Goal: Information Seeking & Learning: Learn about a topic

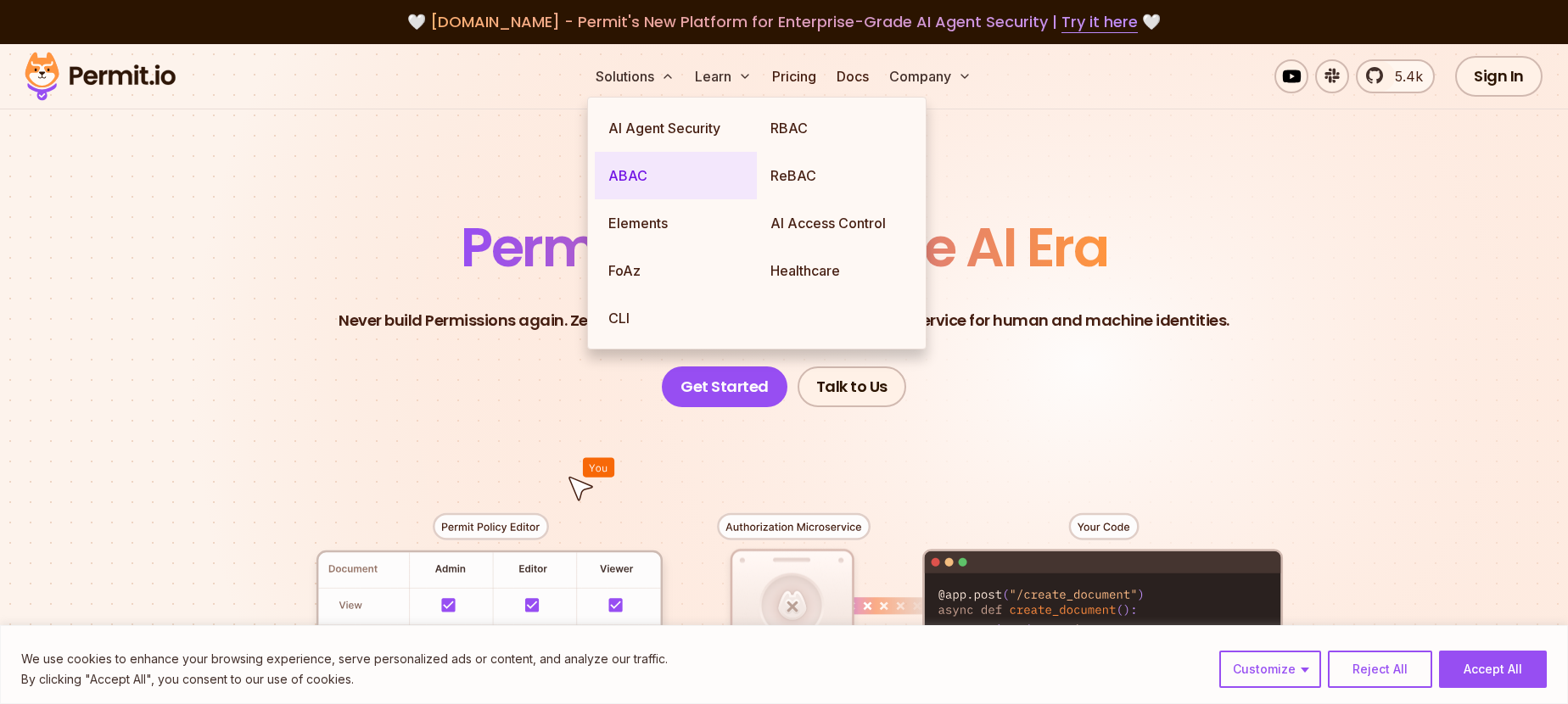
click at [633, 169] on link "ABAC" at bounding box center [675, 175] width 162 height 47
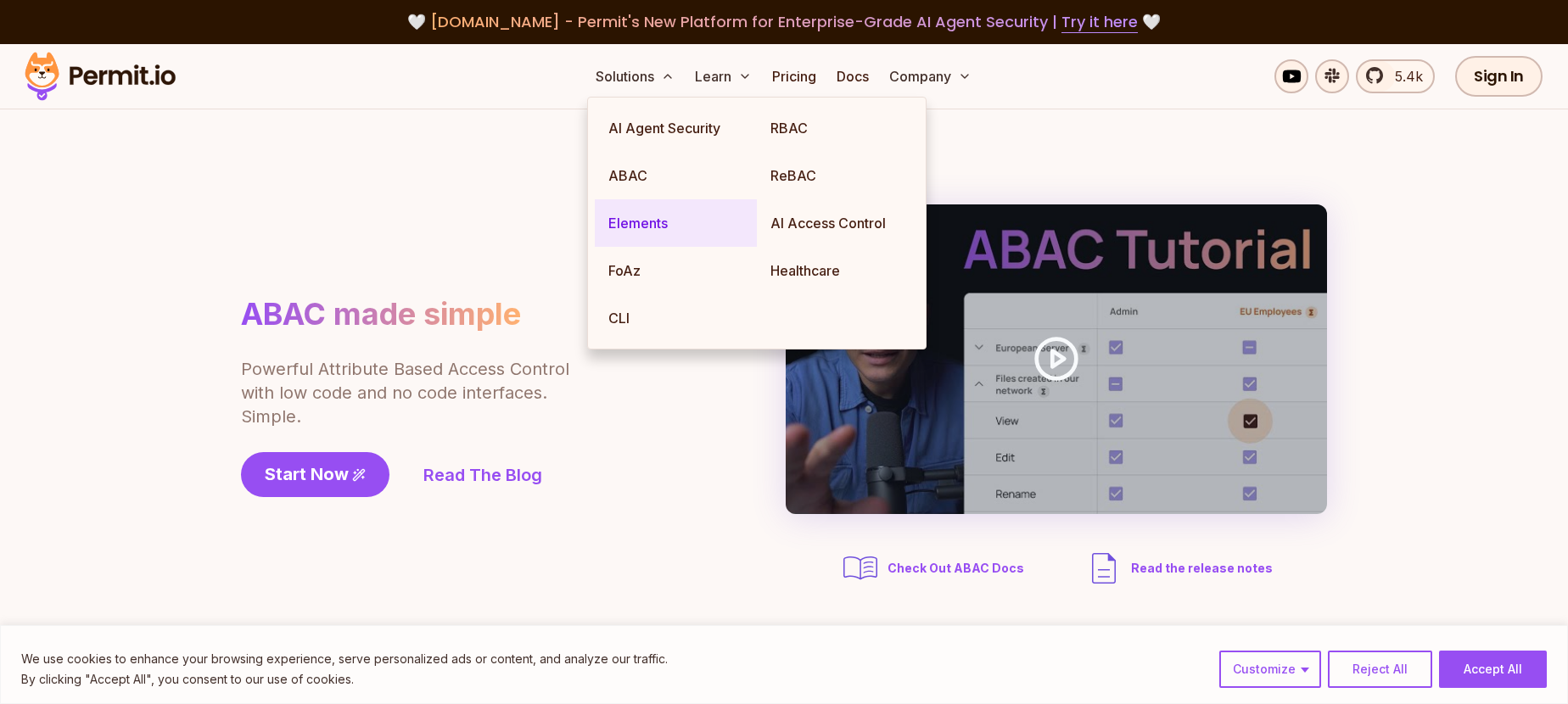
click at [641, 215] on link "Elements" at bounding box center [675, 223] width 162 height 47
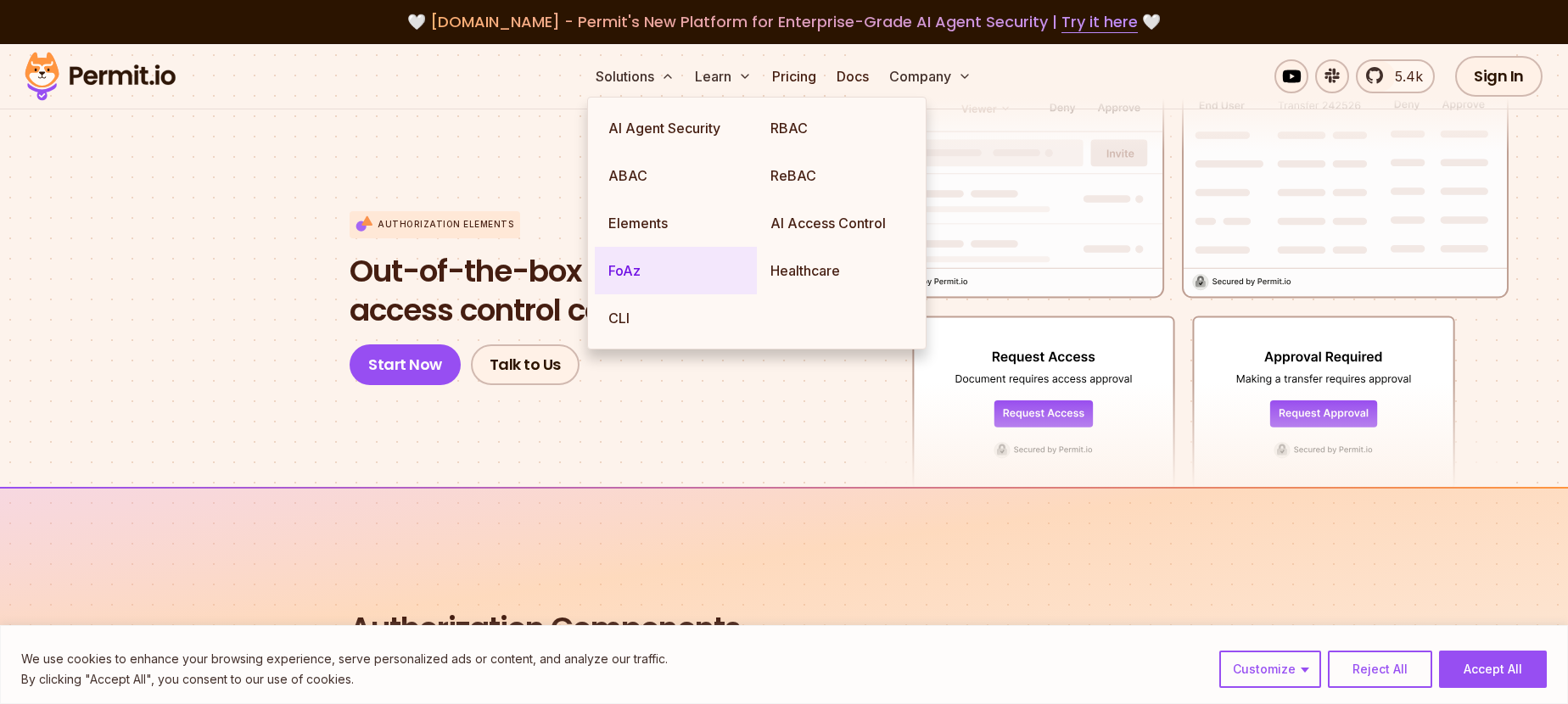
click at [640, 273] on link "FoAz" at bounding box center [675, 270] width 162 height 47
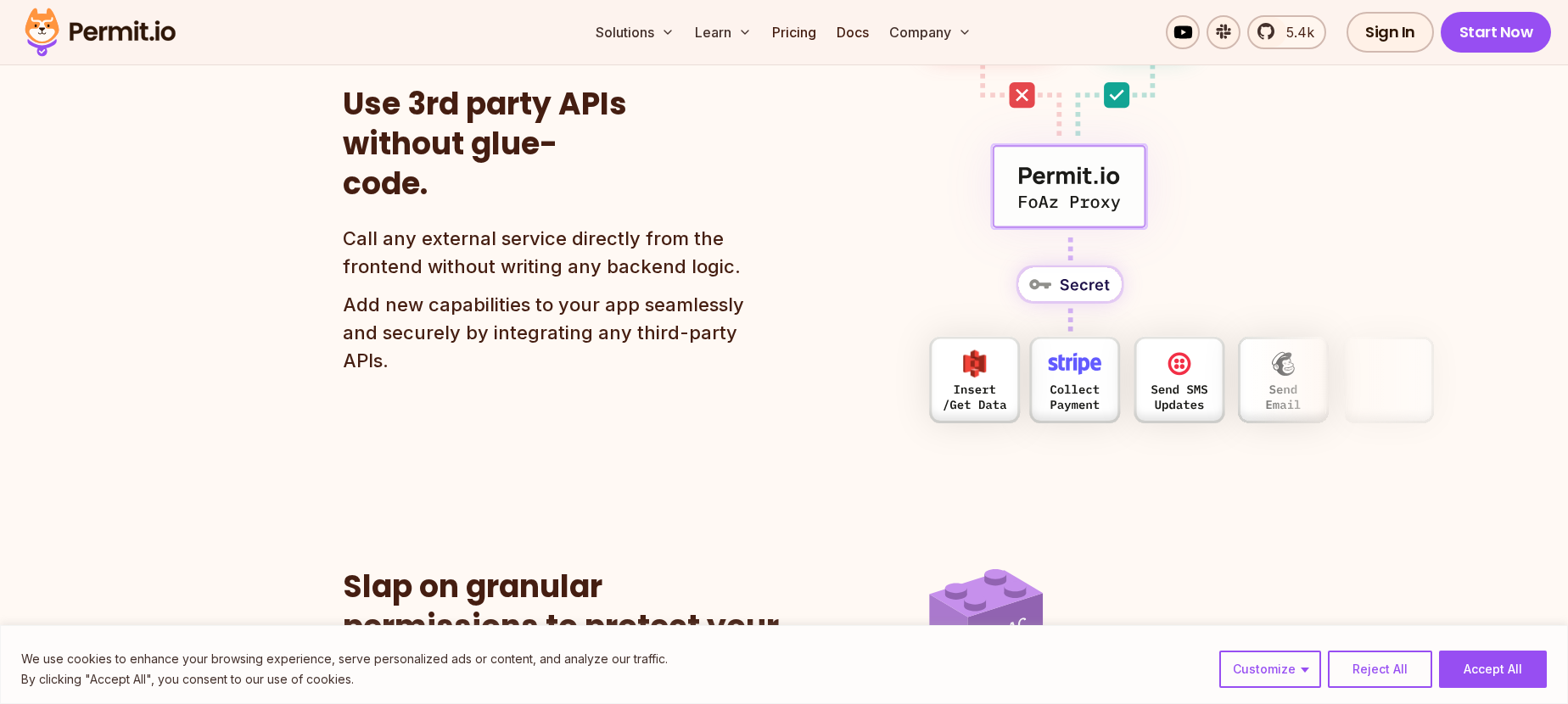
scroll to position [1277, 0]
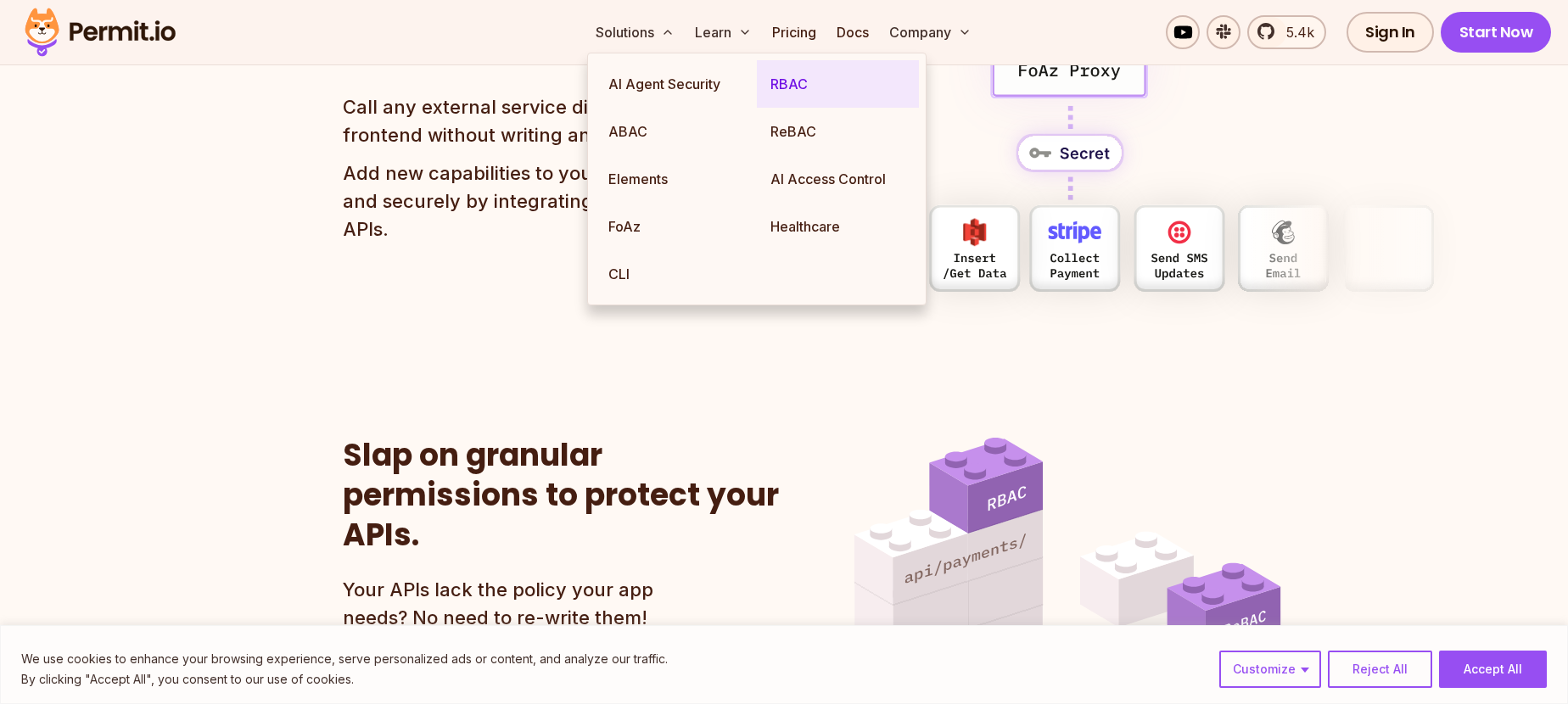
click at [804, 85] on link "RBAC" at bounding box center [838, 84] width 162 height 47
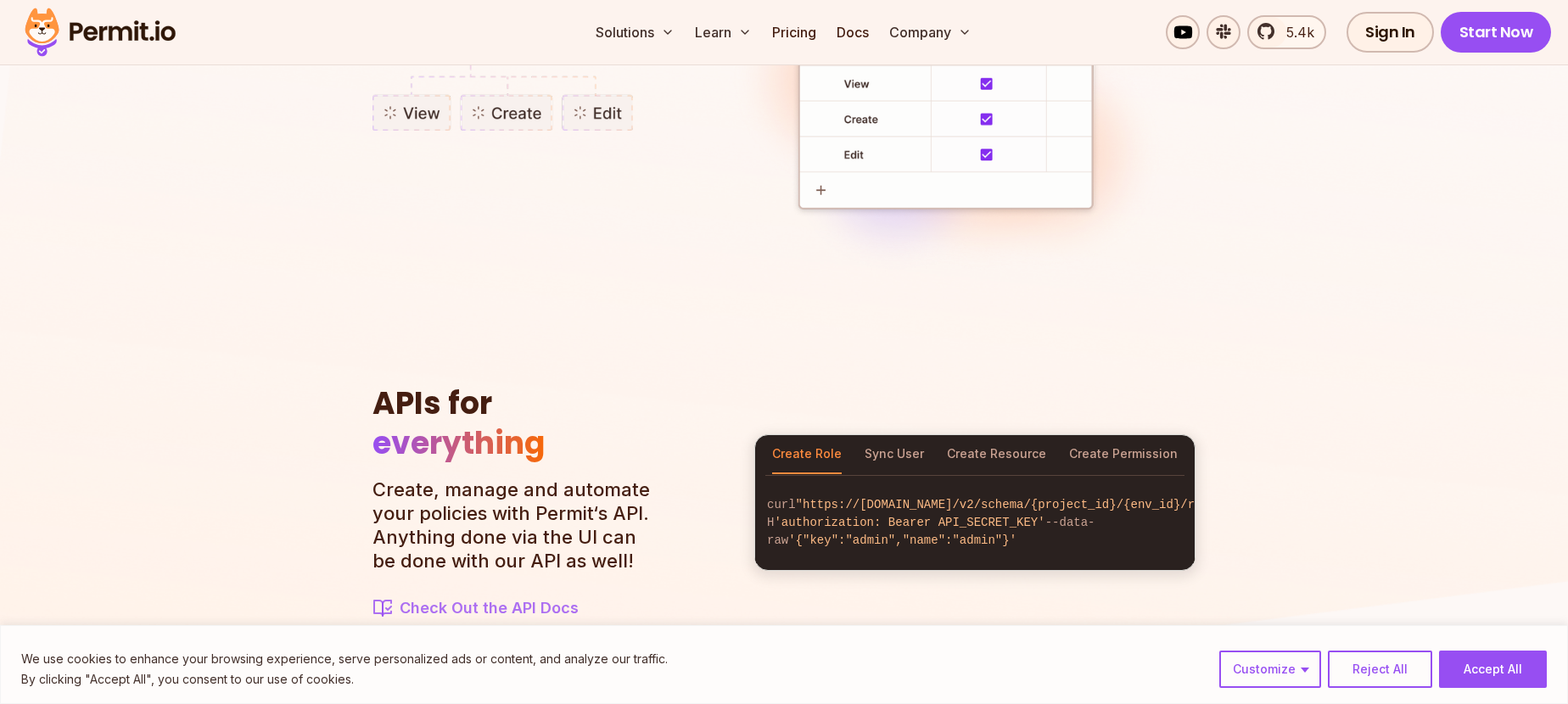
scroll to position [1702, 0]
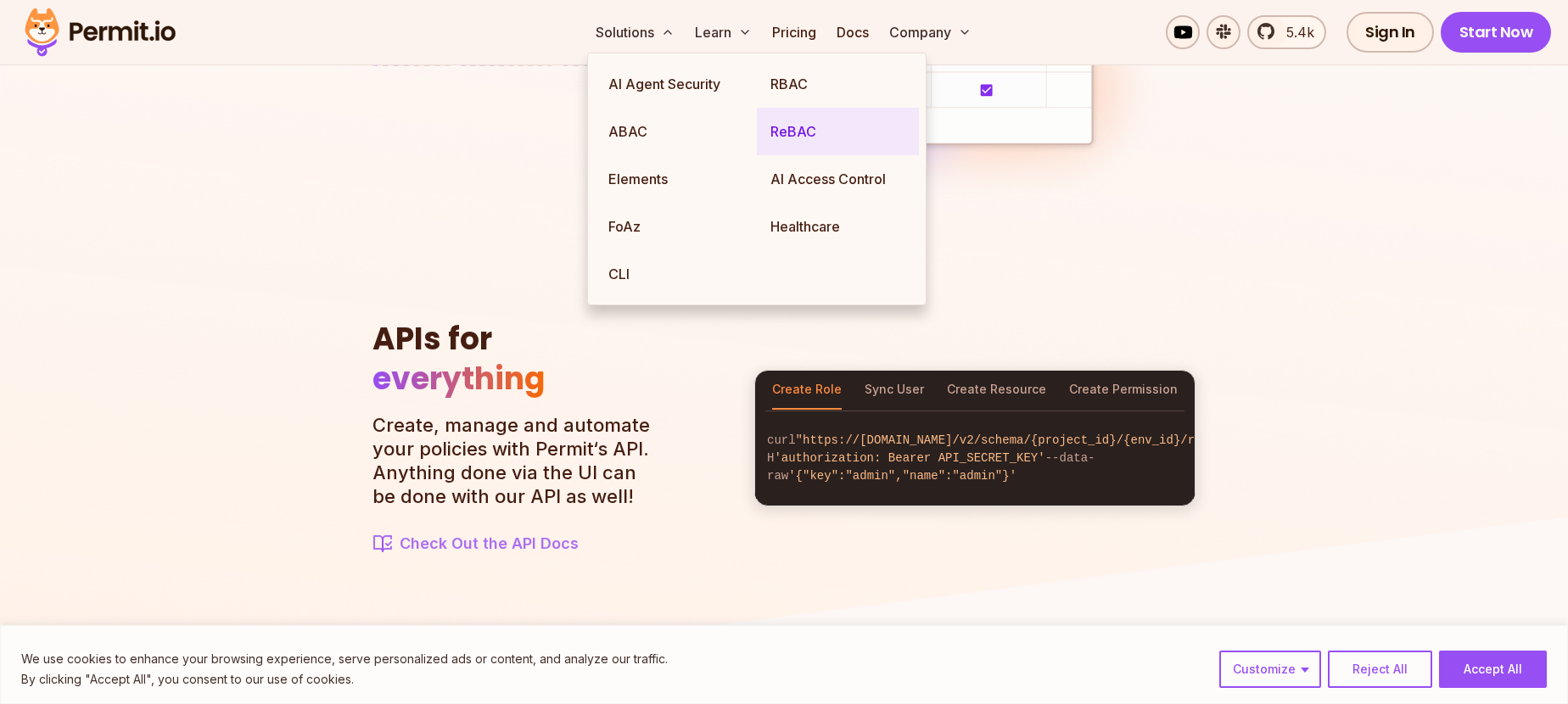
click at [774, 123] on link "ReBAC" at bounding box center [838, 131] width 162 height 47
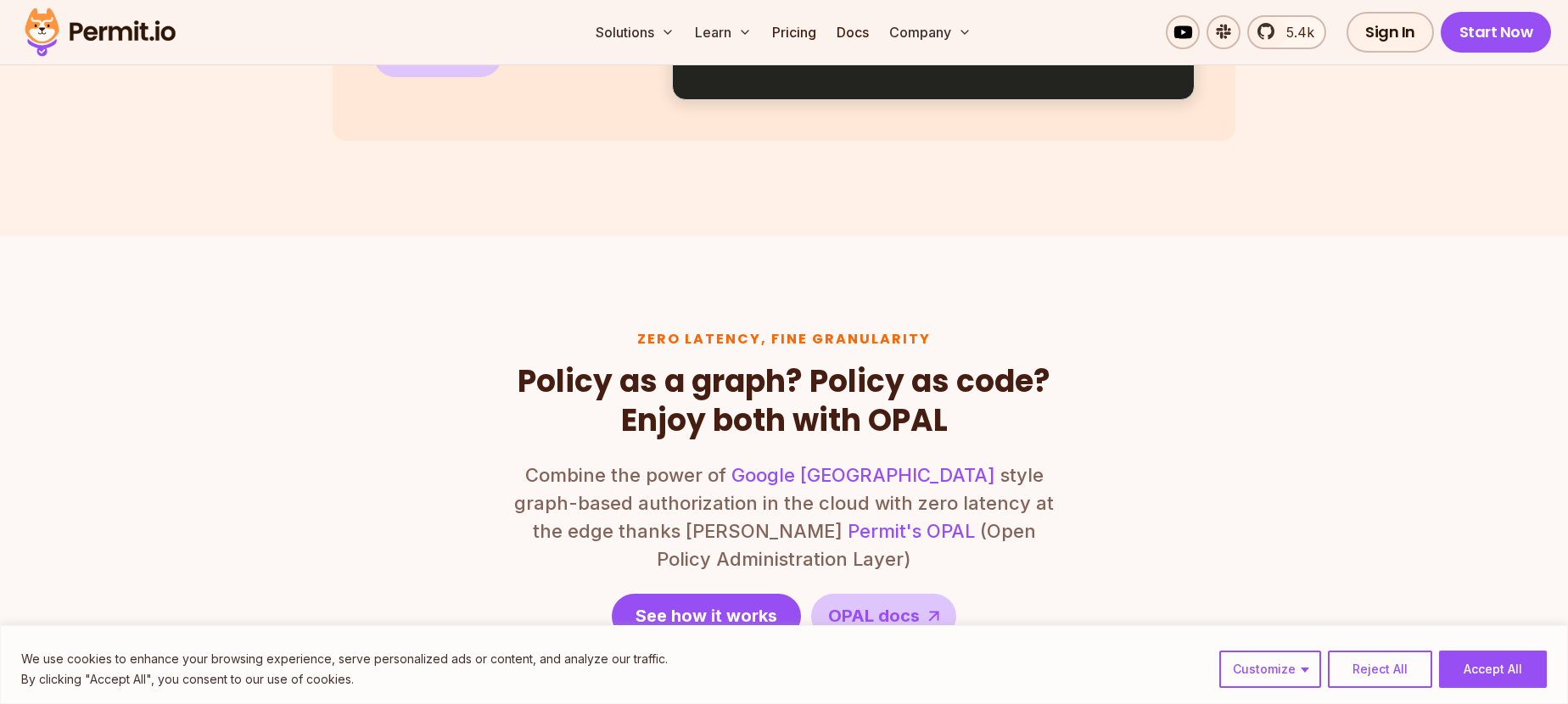
scroll to position [1839, 0]
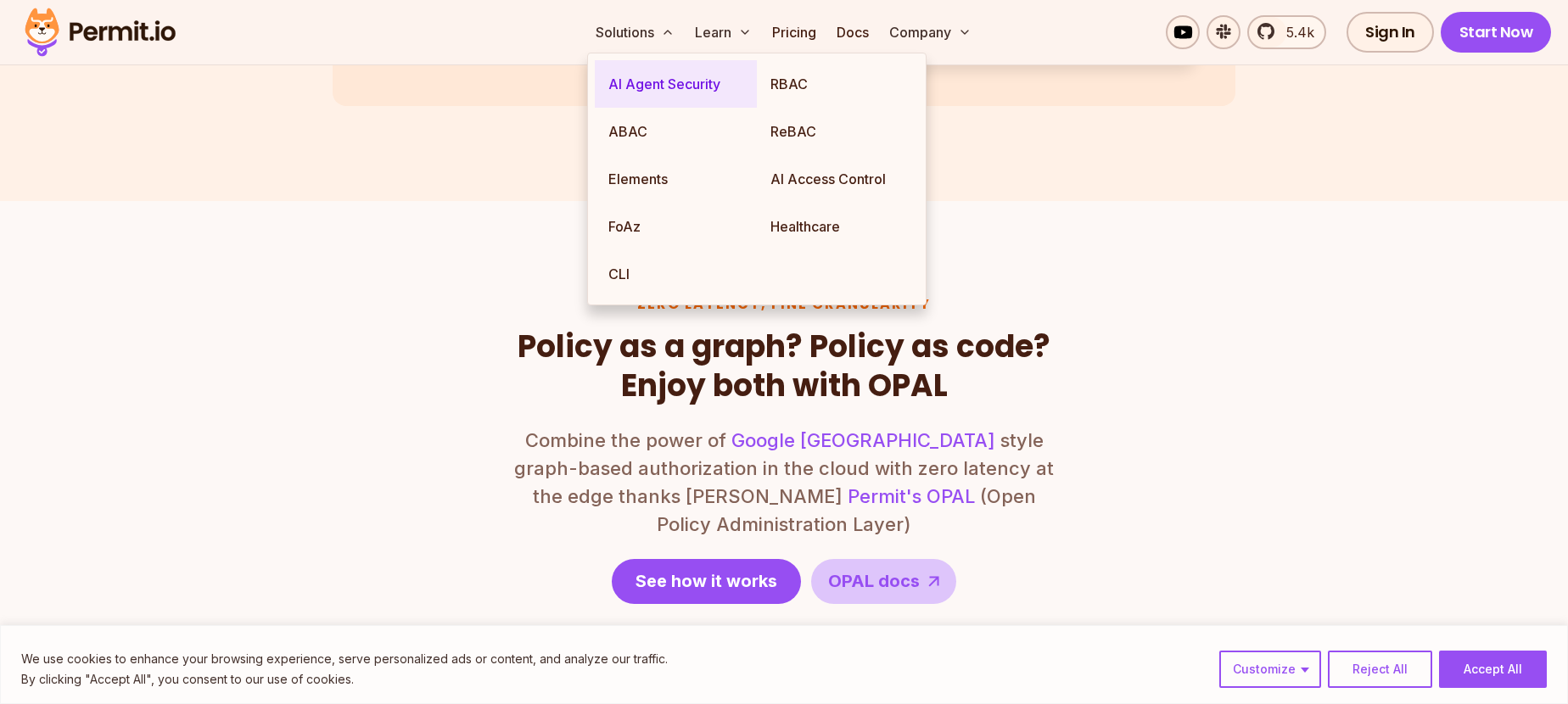
click at [629, 87] on link "AI Agent Security" at bounding box center [675, 84] width 162 height 47
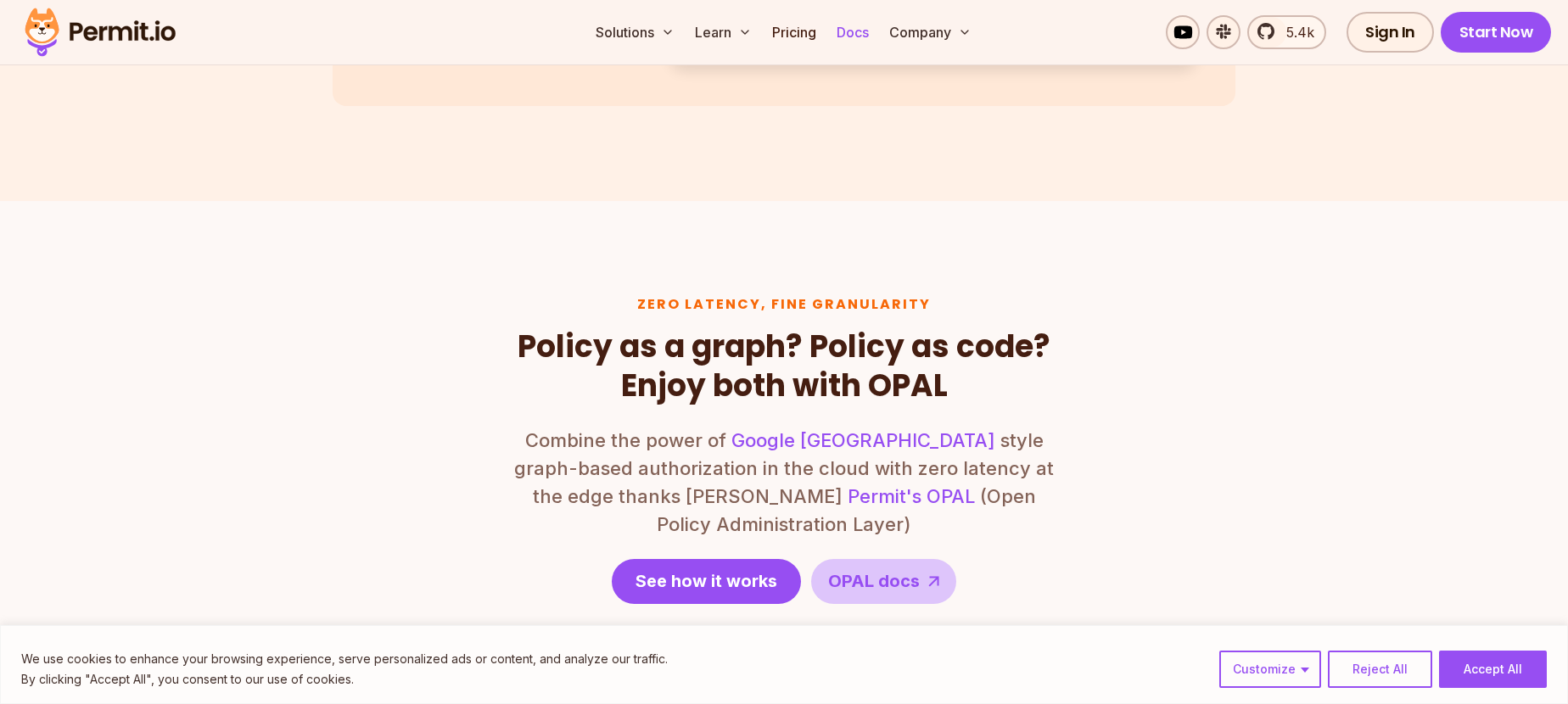
click at [860, 32] on link "Docs" at bounding box center [852, 32] width 46 height 34
